Goal: Information Seeking & Learning: Learn about a topic

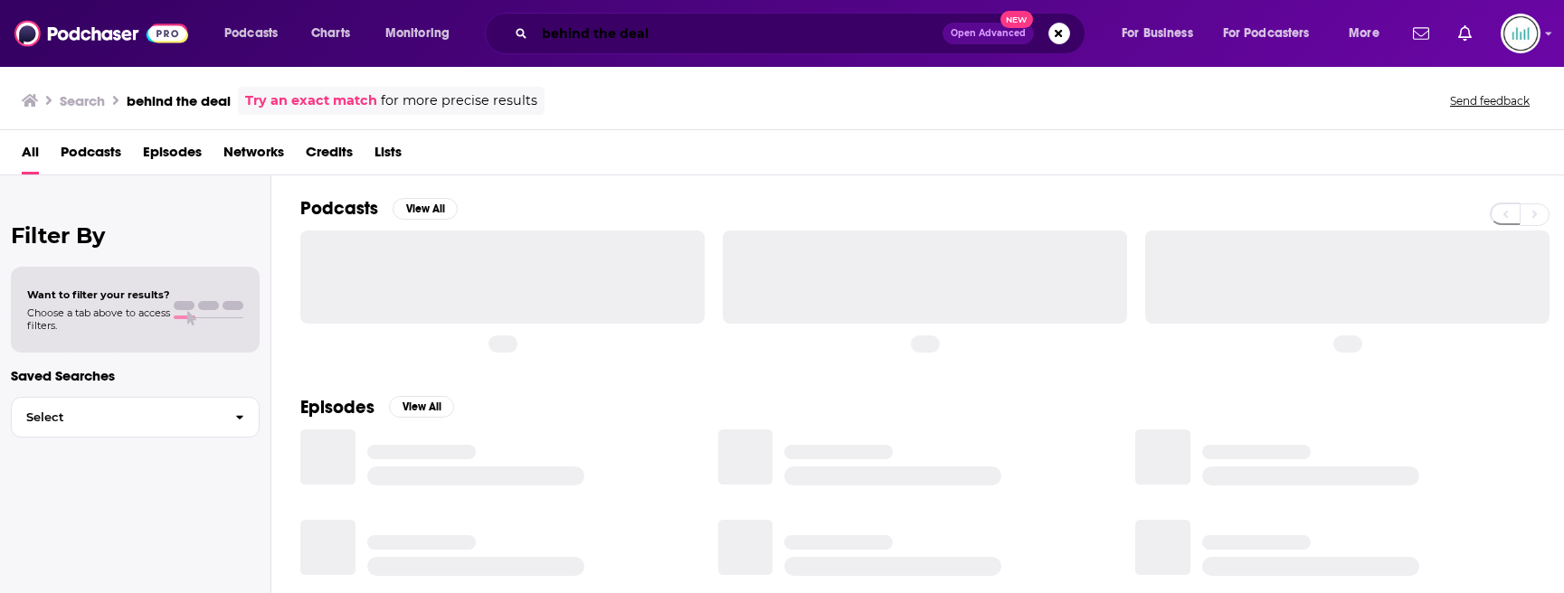
click at [829, 36] on input "behind the deal" at bounding box center [739, 33] width 408 height 29
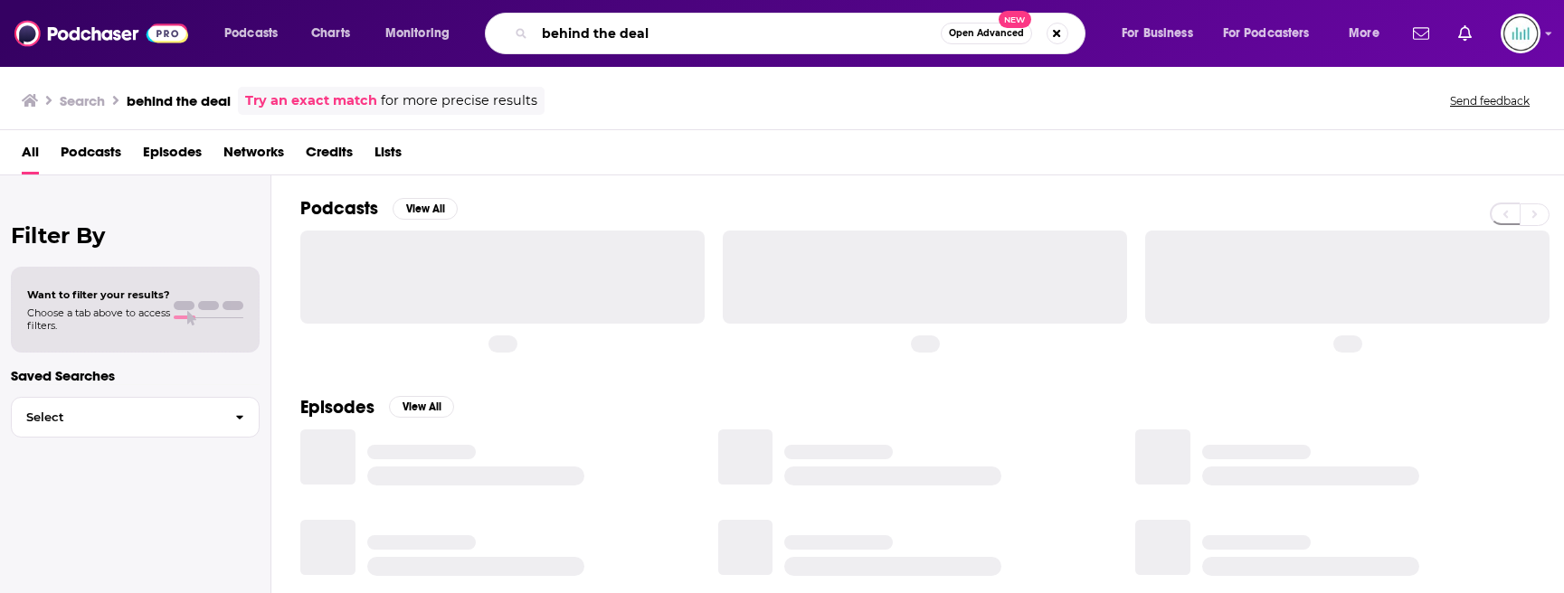
click at [829, 36] on input "behind the deal" at bounding box center [738, 33] width 406 height 29
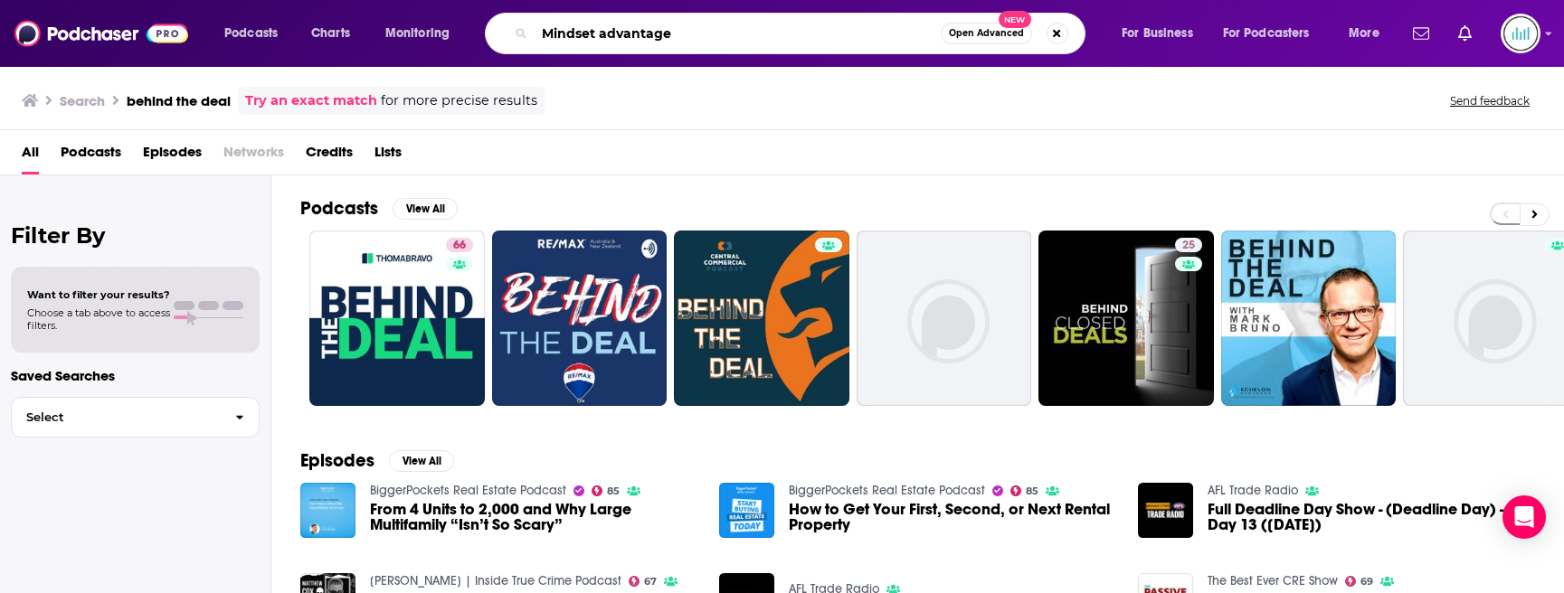
type input "Mindset advantage"
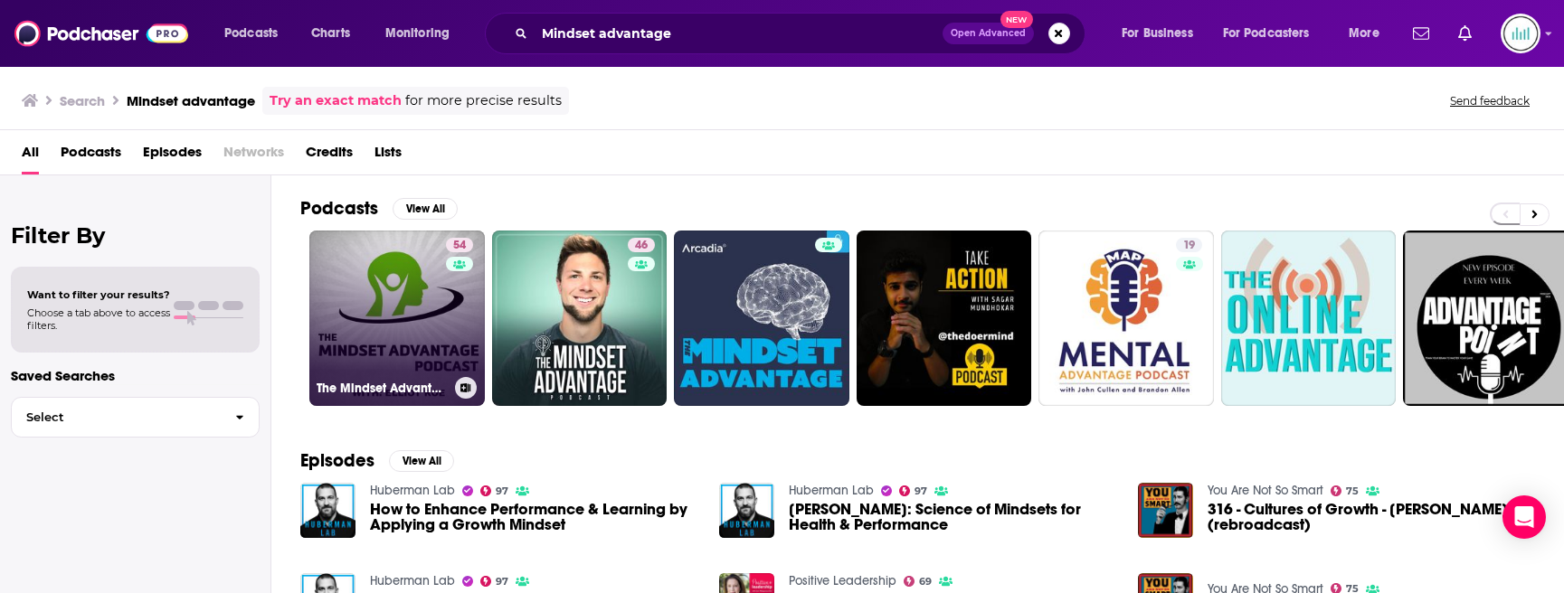
click at [457, 342] on div "54" at bounding box center [462, 307] width 32 height 139
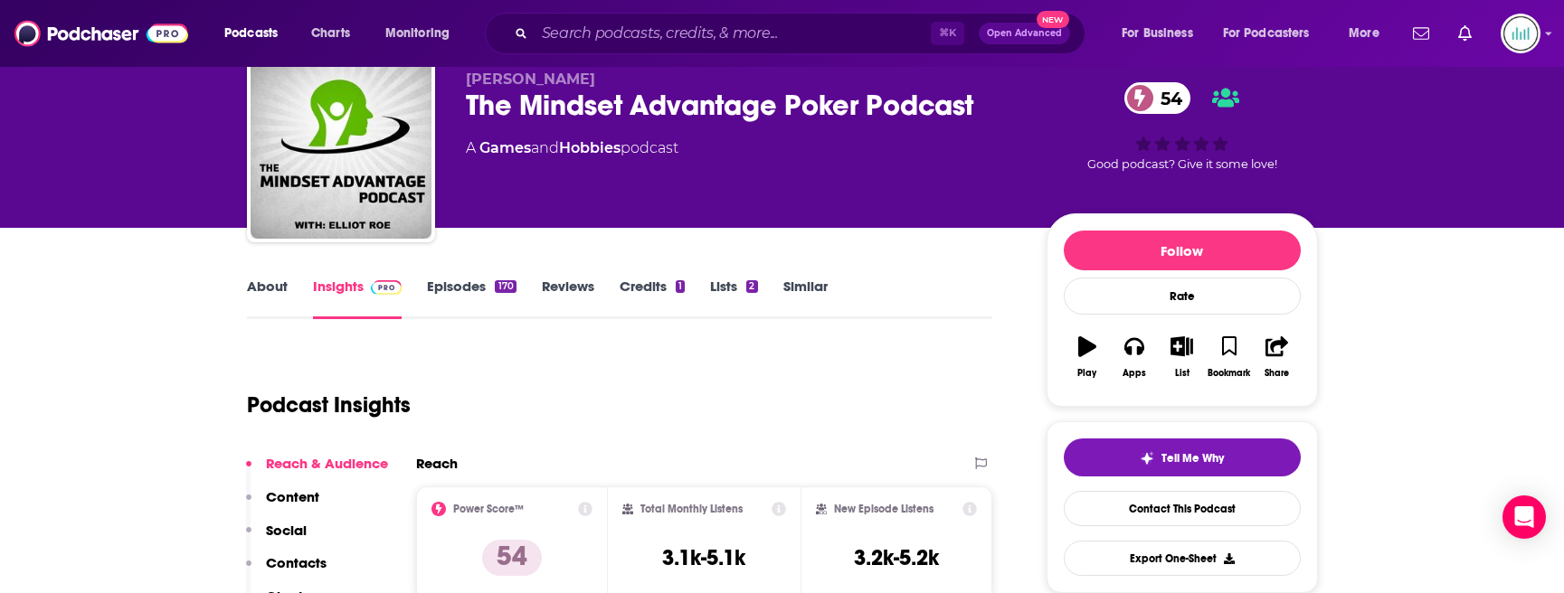
scroll to position [66, 0]
click at [284, 283] on link "About" at bounding box center [267, 300] width 41 height 42
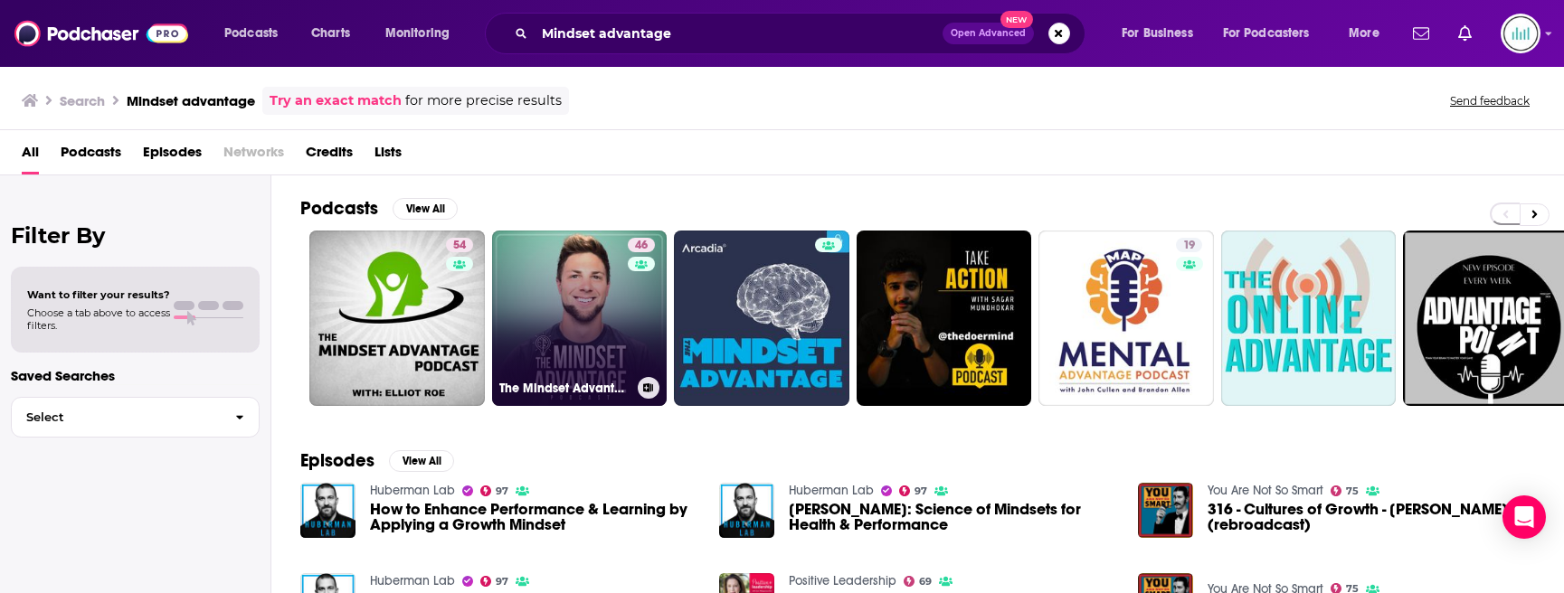
click at [586, 355] on link "46 The Mindset Advantage" at bounding box center [579, 318] width 175 height 175
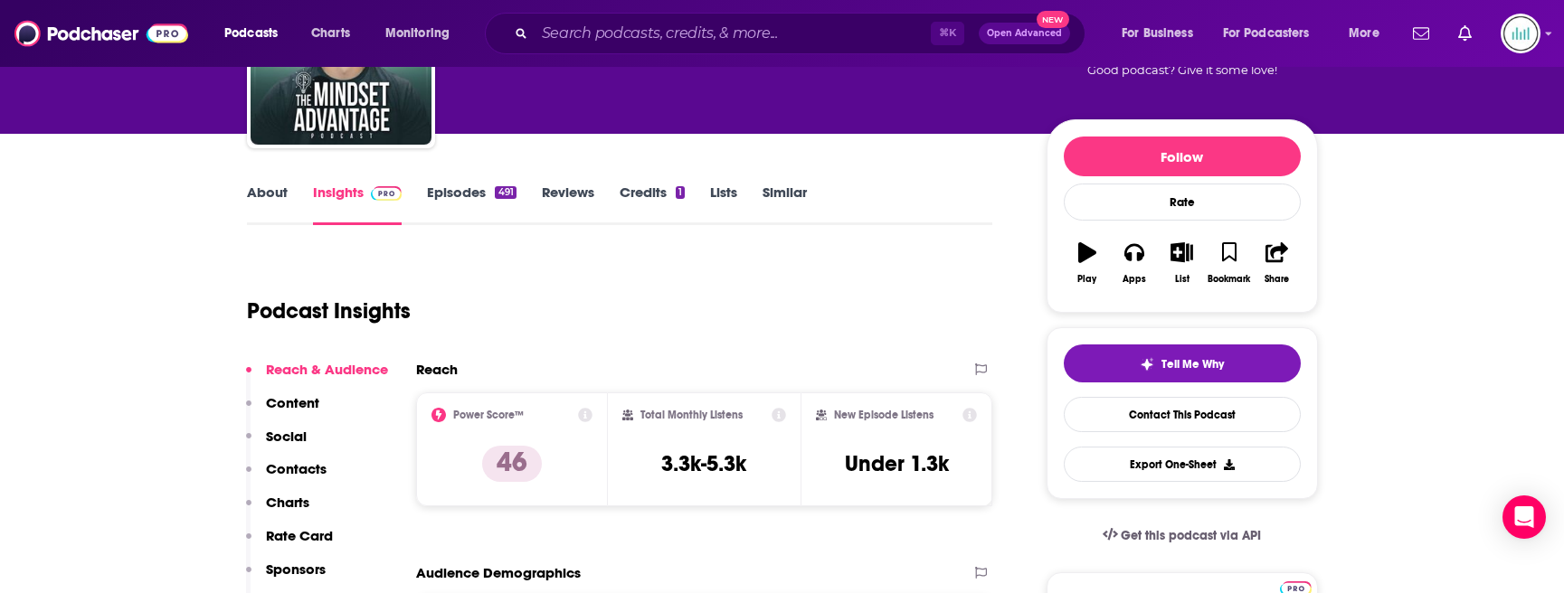
scroll to position [169, 0]
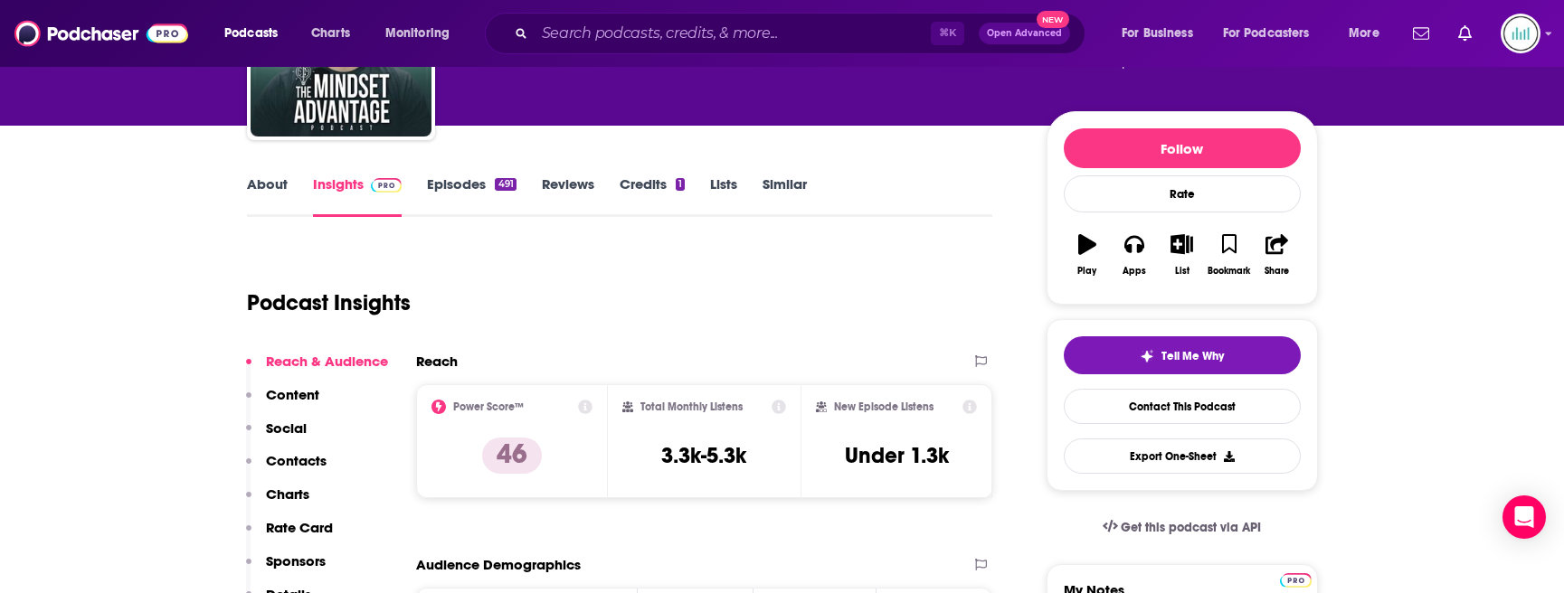
click at [282, 187] on link "About" at bounding box center [267, 196] width 41 height 42
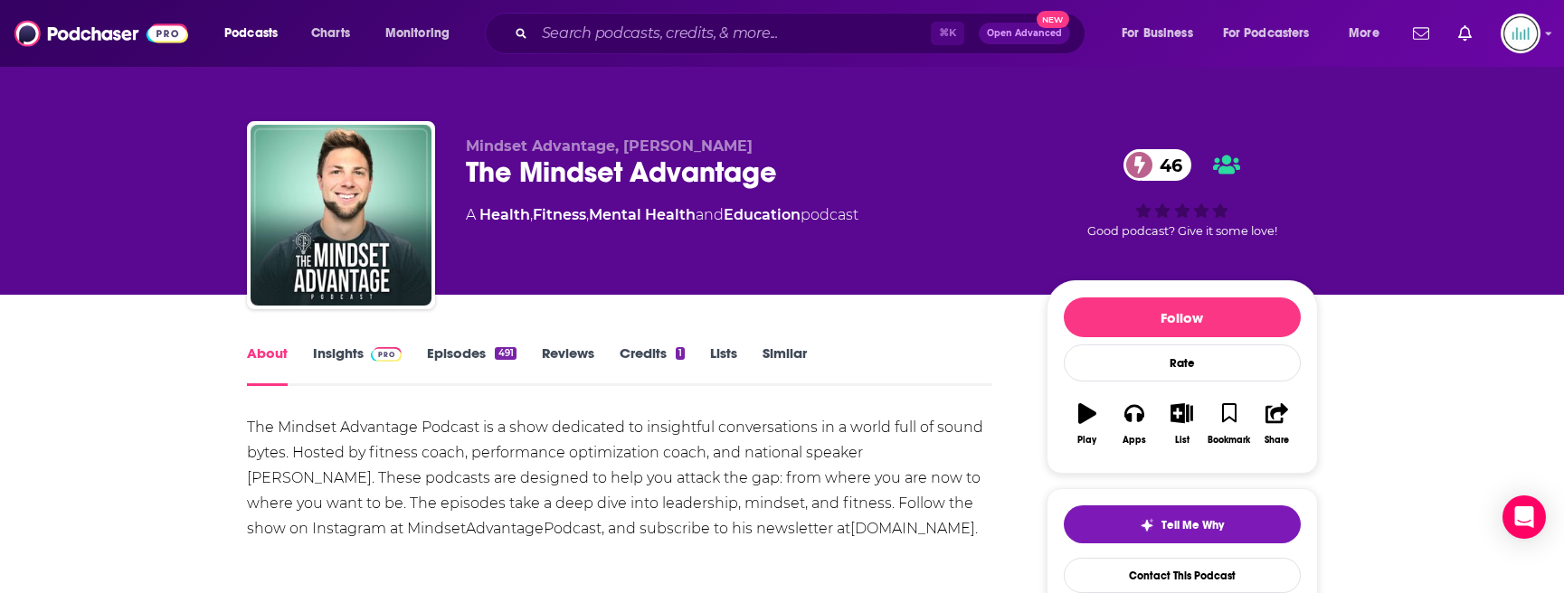
click at [339, 349] on link "Insights" at bounding box center [358, 366] width 90 height 42
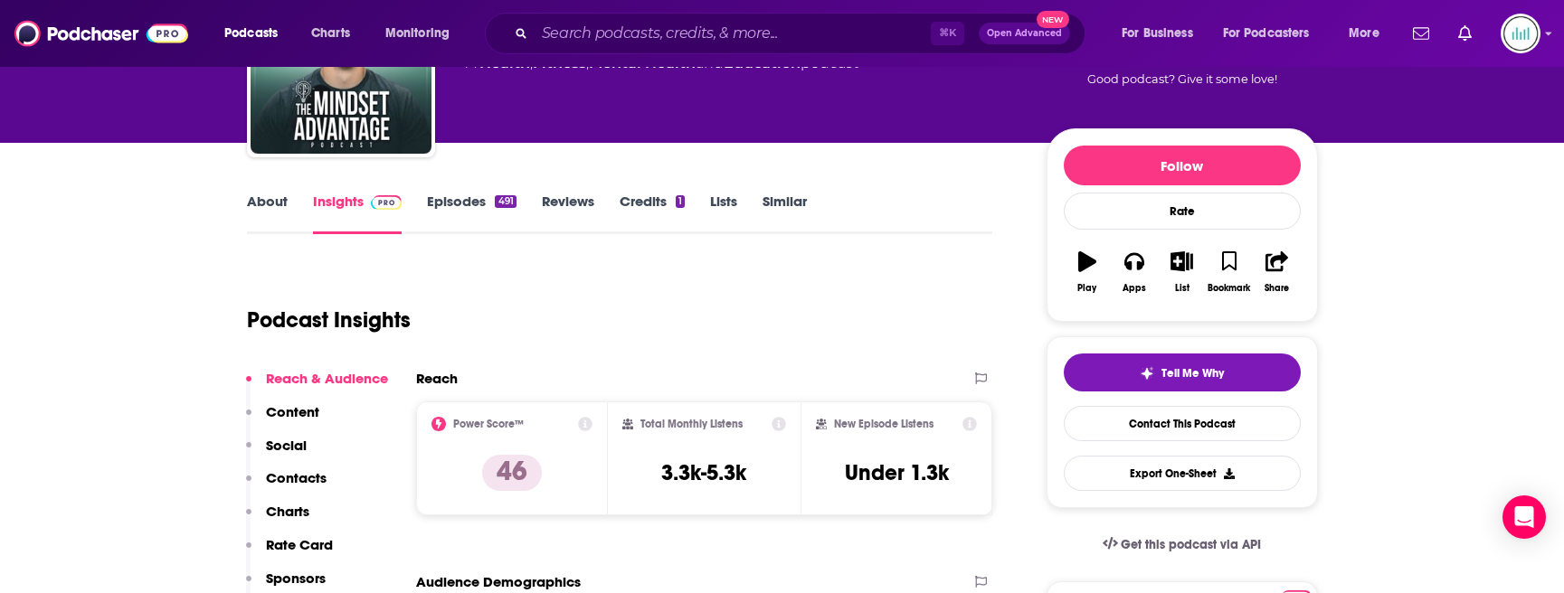
scroll to position [179, 0]
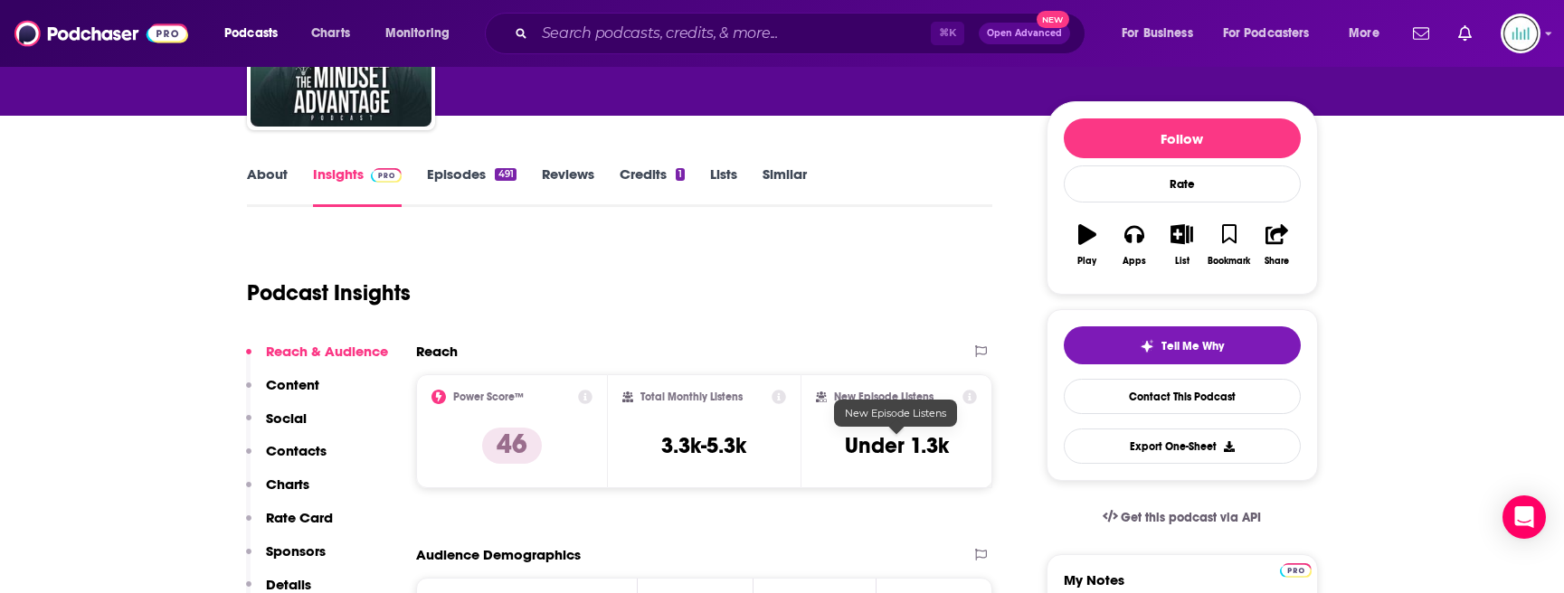
click at [890, 445] on h3 "Under 1.3k" at bounding box center [897, 445] width 104 height 27
copy div "Under 1.3k Export One-Sheet"
